Goal: Navigation & Orientation: Find specific page/section

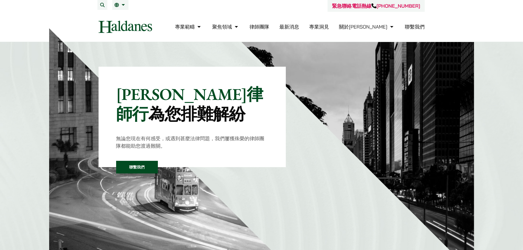
click at [299, 27] on link "最新消息" at bounding box center [289, 27] width 20 height 6
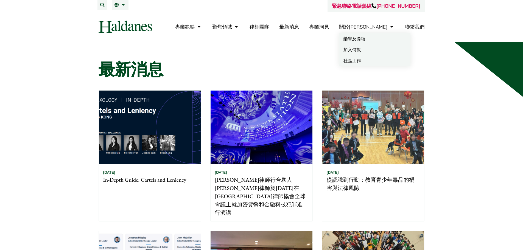
click at [381, 60] on link "社區工作" at bounding box center [374, 60] width 71 height 11
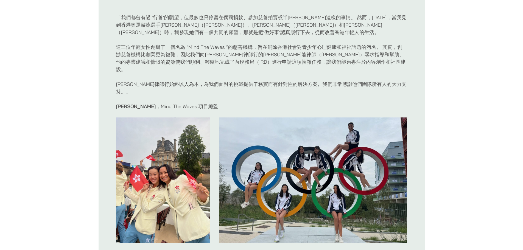
scroll to position [165, 0]
